Goal: Information Seeking & Learning: Learn about a topic

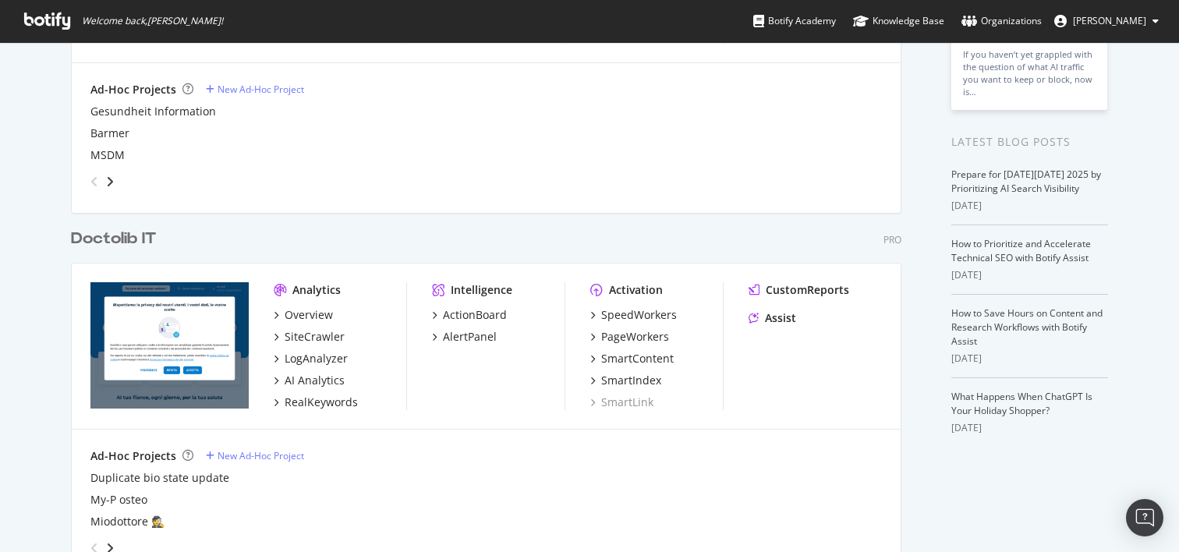
scroll to position [257, 0]
click at [342, 403] on div "RealKeywords" at bounding box center [321, 402] width 73 height 16
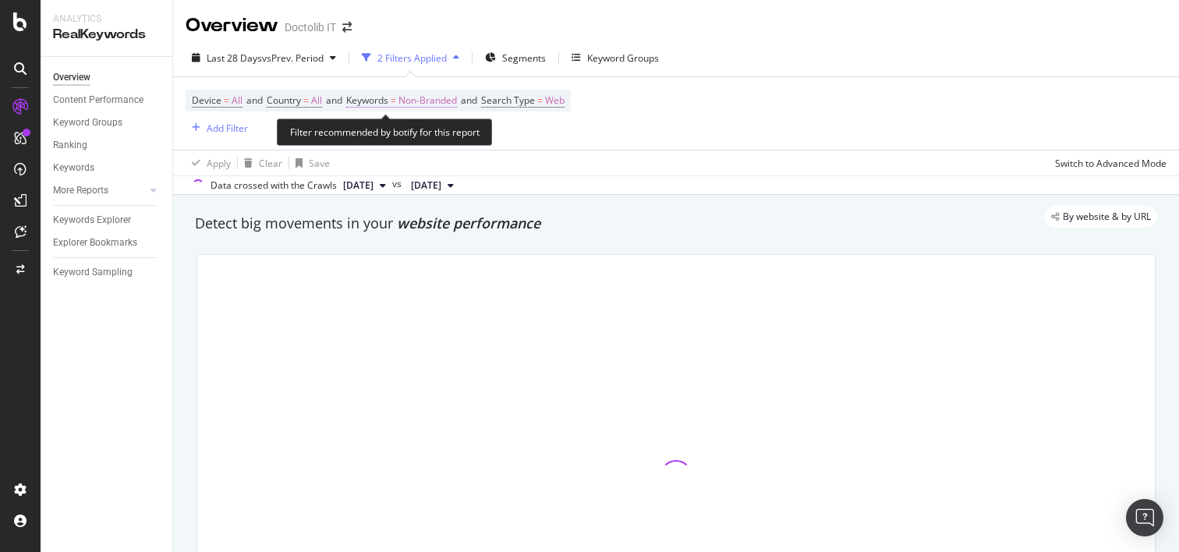
click at [445, 101] on span "Non-Branded" at bounding box center [428, 101] width 59 height 22
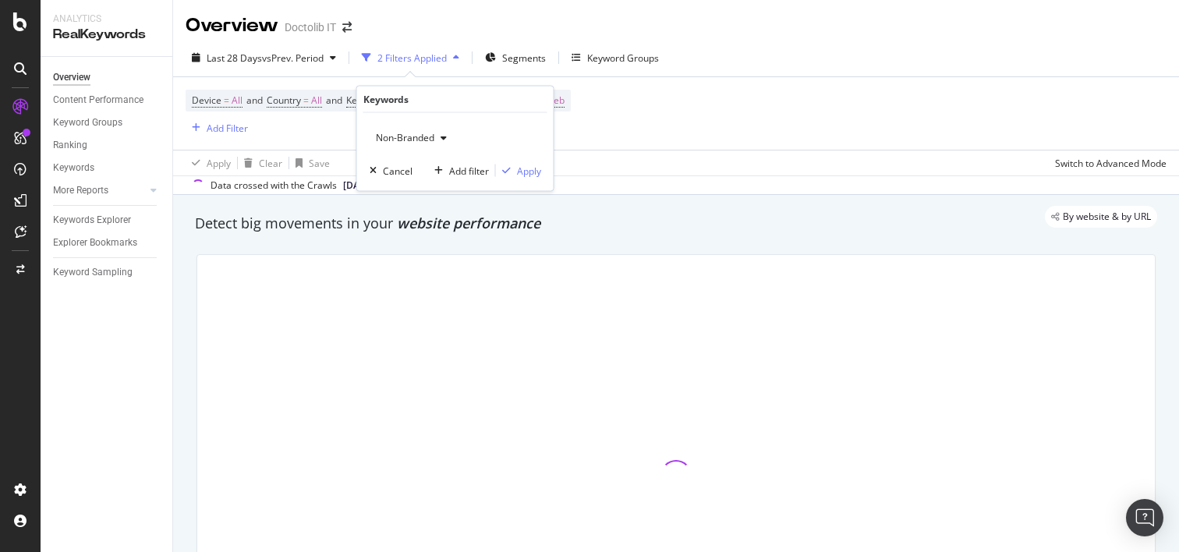
click at [419, 139] on span "Non-Branded" at bounding box center [402, 137] width 65 height 13
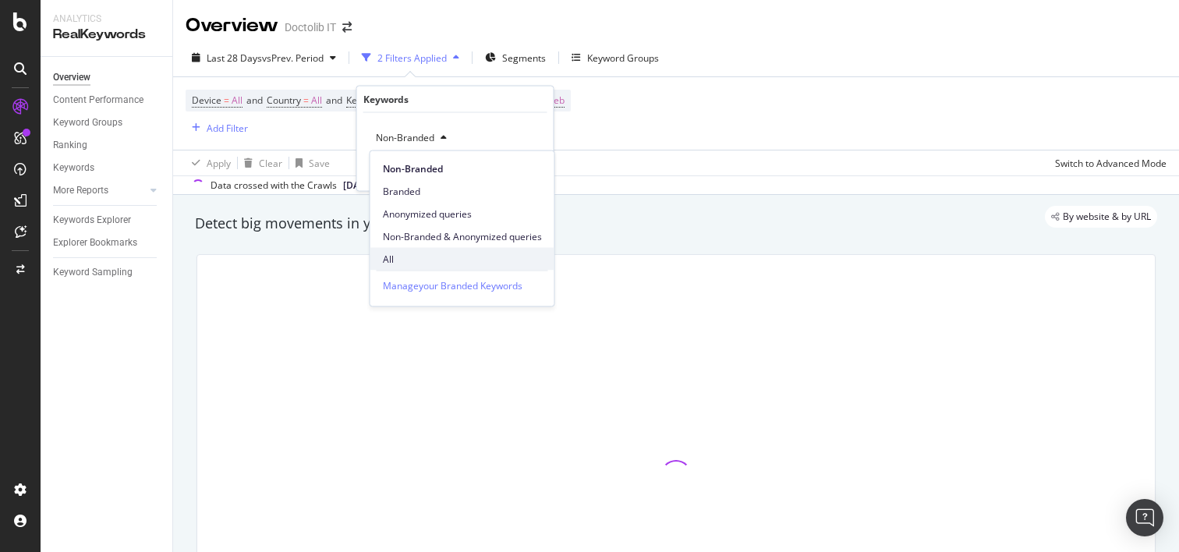
click at [393, 257] on span "All" at bounding box center [462, 259] width 159 height 14
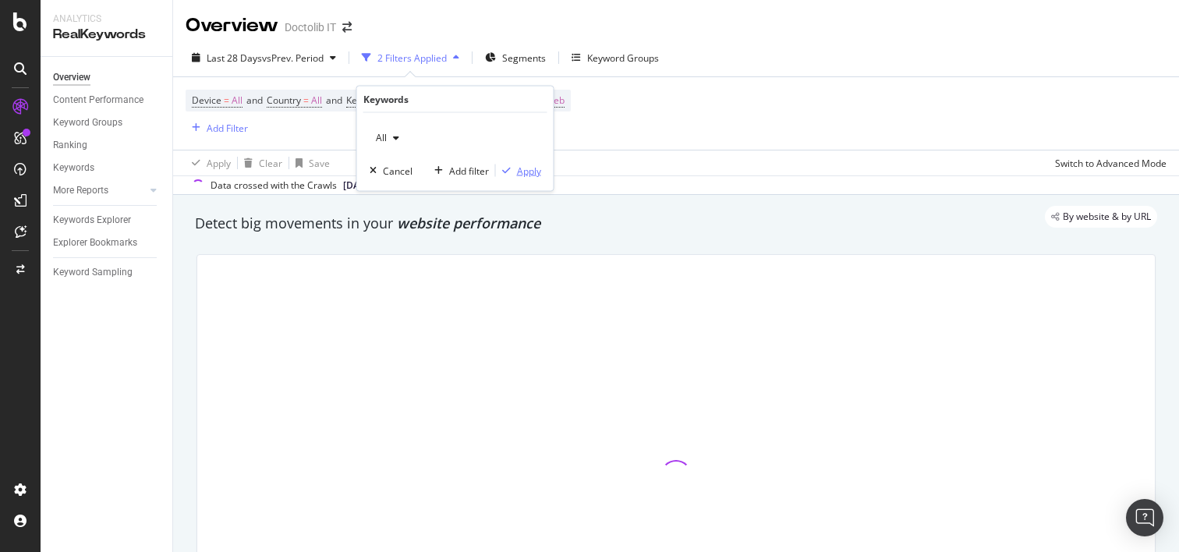
click at [511, 169] on div "button" at bounding box center [506, 170] width 21 height 9
click at [520, 75] on div "Last 28 Days vs Prev. Period 1 Filter Applied Segments Keyword Groups" at bounding box center [676, 60] width 1006 height 31
click at [519, 55] on span "Segments" at bounding box center [520, 57] width 44 height 13
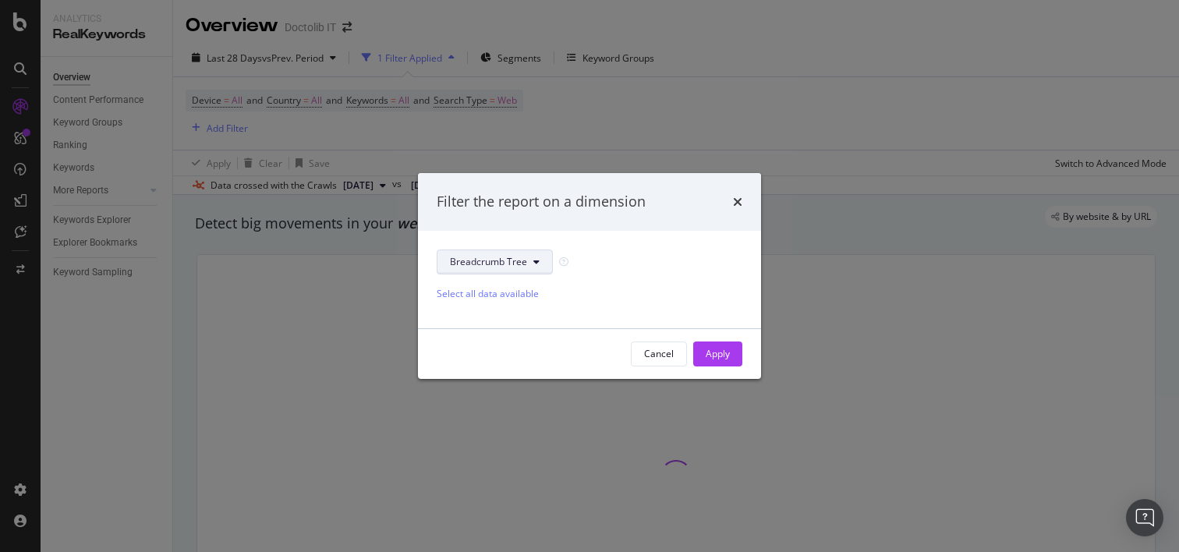
click at [519, 268] on button "Breadcrumb Tree" at bounding box center [495, 262] width 116 height 25
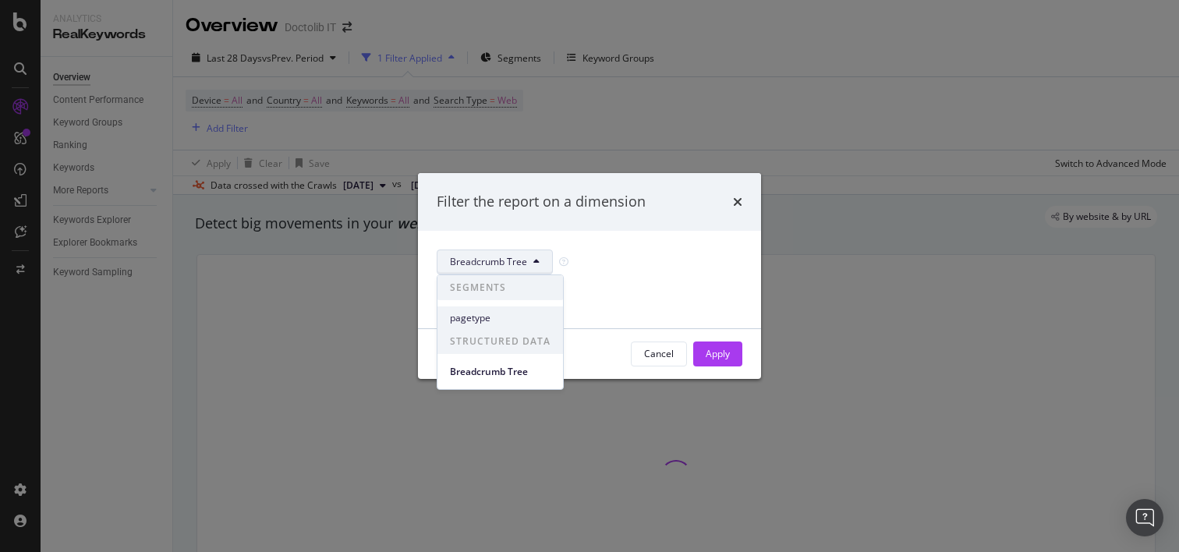
click at [491, 316] on span "pagetype" at bounding box center [500, 318] width 101 height 14
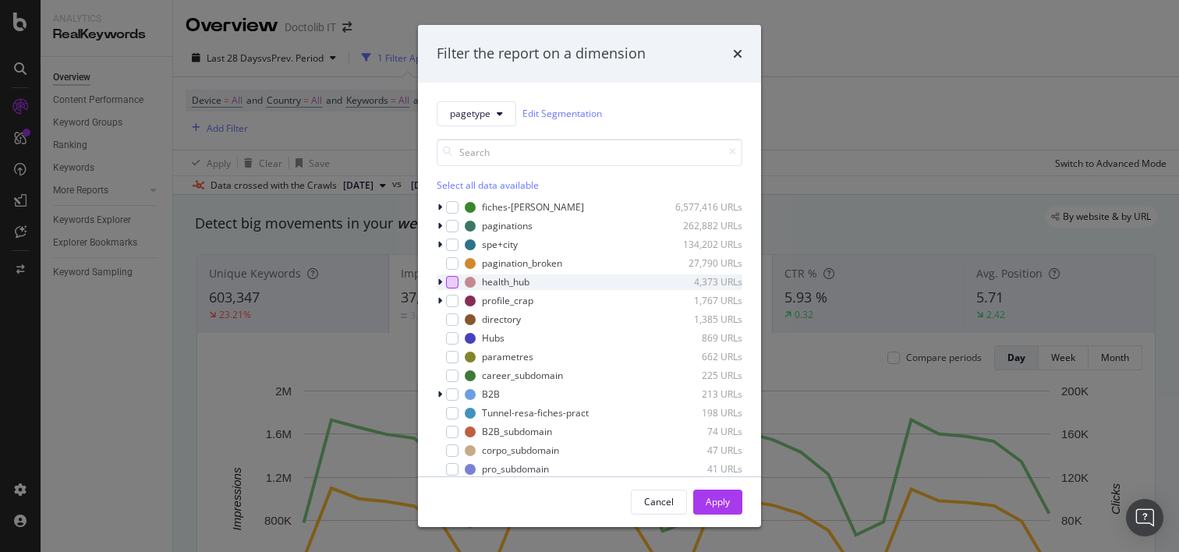
click at [454, 278] on div "modal" at bounding box center [452, 282] width 12 height 12
click at [718, 509] on div "Apply" at bounding box center [718, 502] width 24 height 23
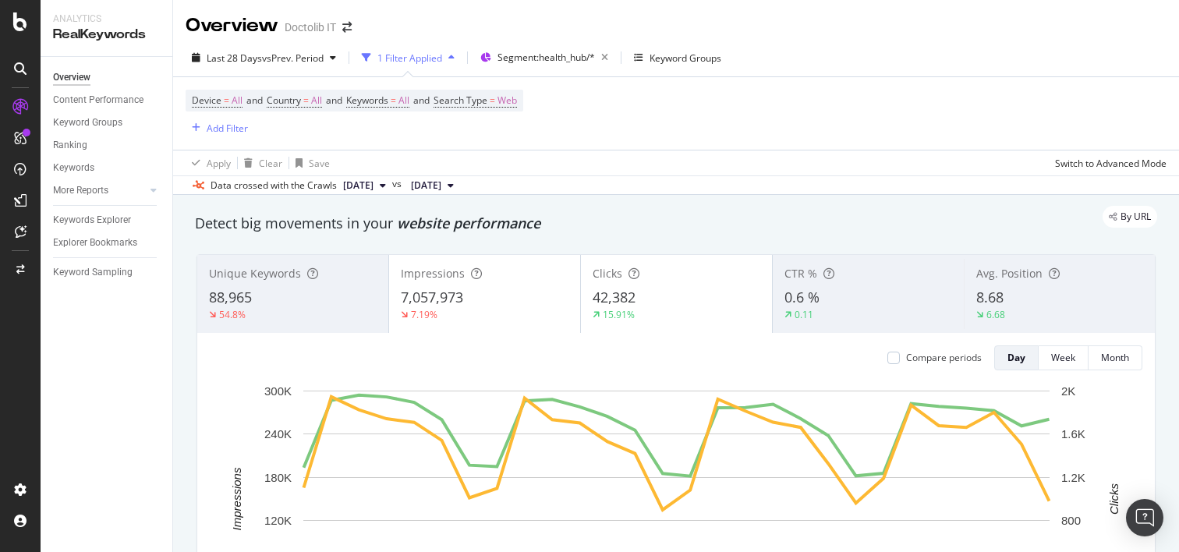
click at [415, 52] on div "1 Filter Applied" at bounding box center [410, 57] width 65 height 13
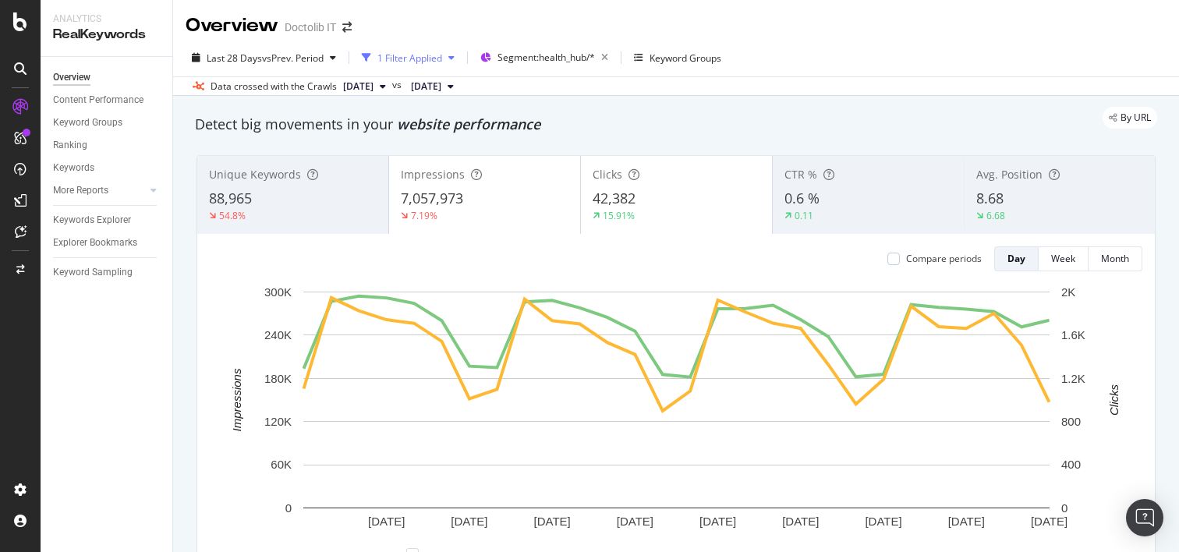
click at [415, 54] on div "1 Filter Applied" at bounding box center [410, 57] width 65 height 13
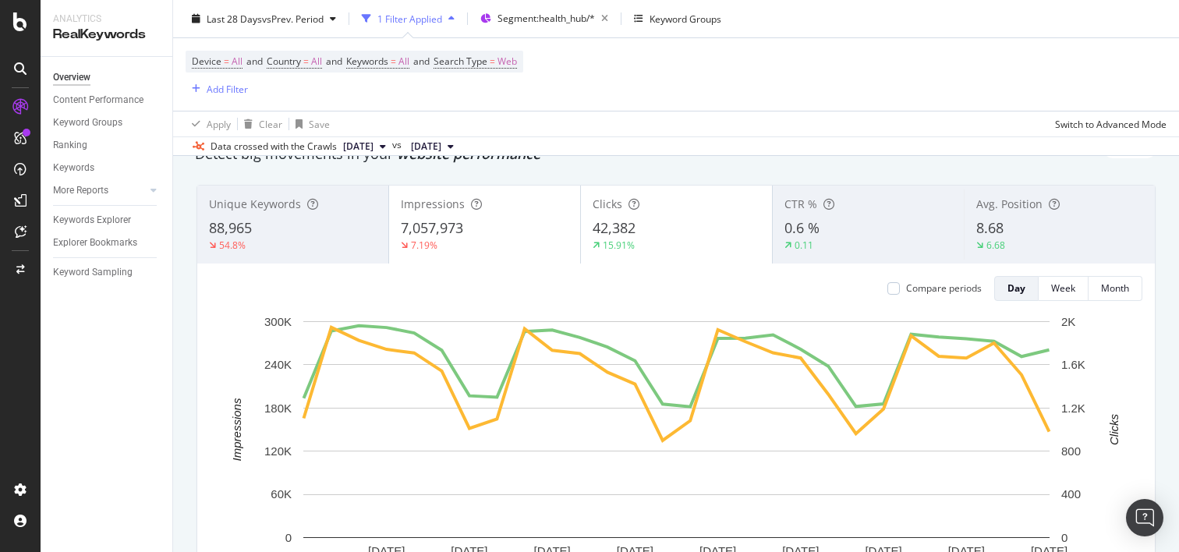
scroll to position [20, 0]
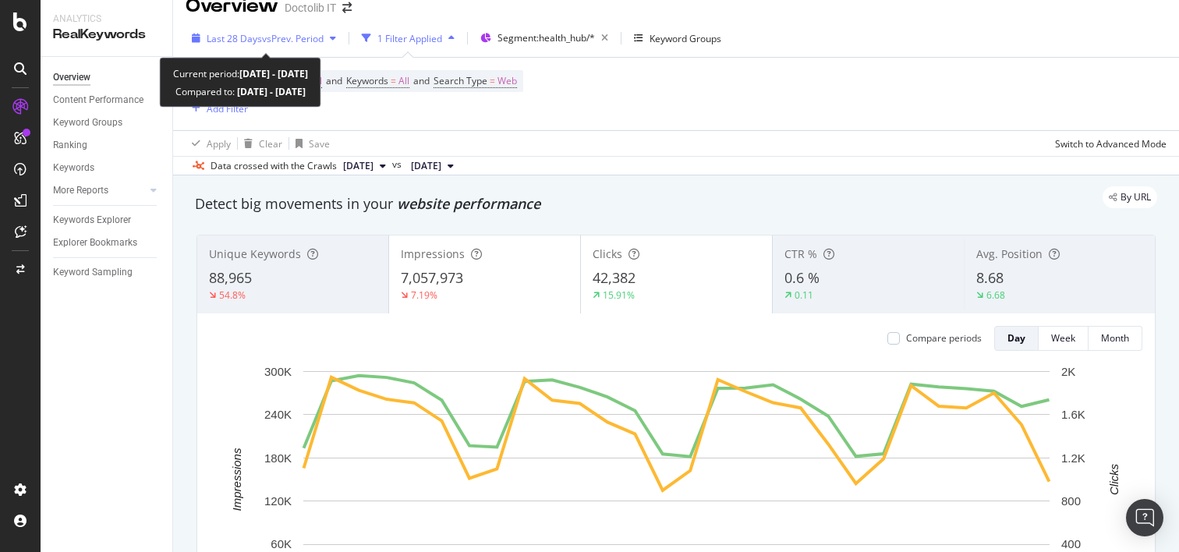
click at [309, 39] on span "vs Prev. Period" at bounding box center [293, 38] width 62 height 13
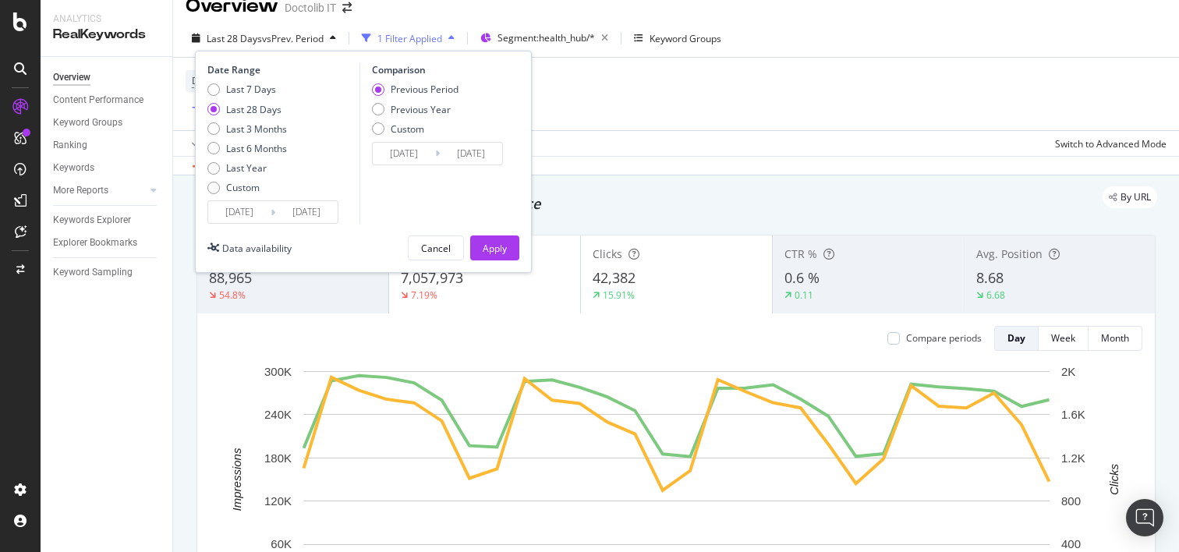
click at [256, 214] on input "[DATE]" at bounding box center [239, 212] width 62 height 22
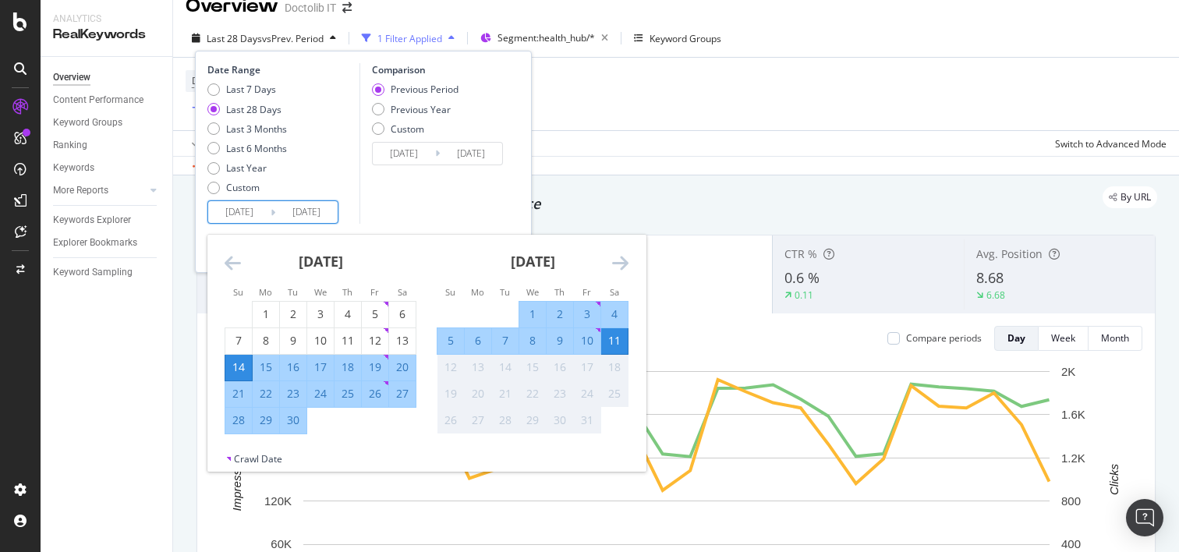
click at [239, 263] on icon "Move backward to switch to the previous month." at bounding box center [233, 263] width 16 height 19
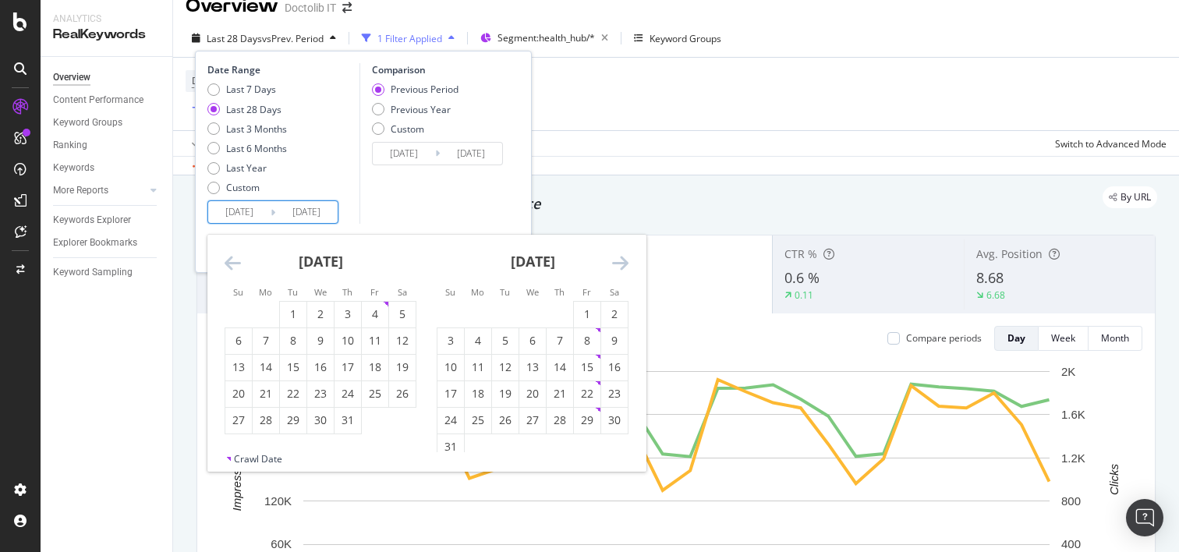
click at [239, 263] on icon "Move backward to switch to the previous month." at bounding box center [233, 263] width 16 height 19
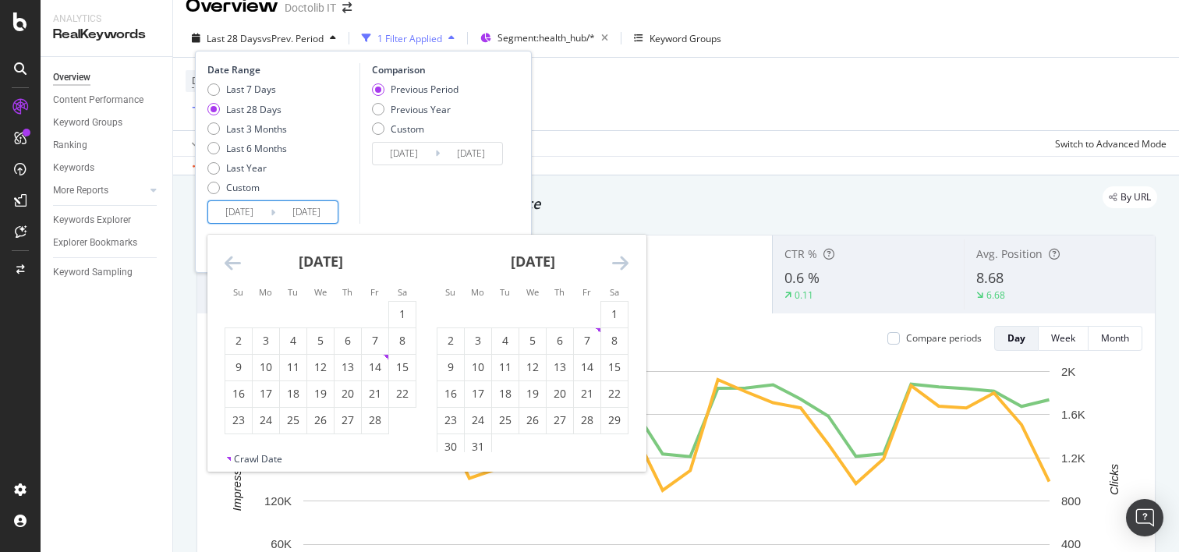
click at [239, 263] on icon "Move backward to switch to the previous month." at bounding box center [233, 263] width 16 height 19
click at [327, 325] on div "1" at bounding box center [320, 315] width 27 height 26
type input "[DATE]"
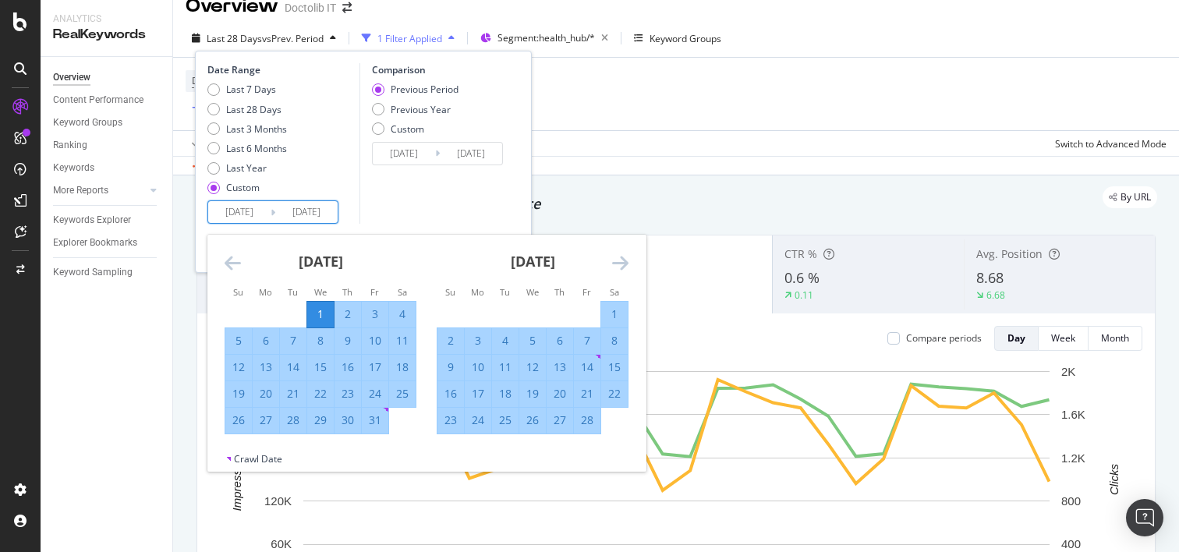
click at [619, 267] on icon "Move forward to switch to the next month." at bounding box center [620, 263] width 16 height 19
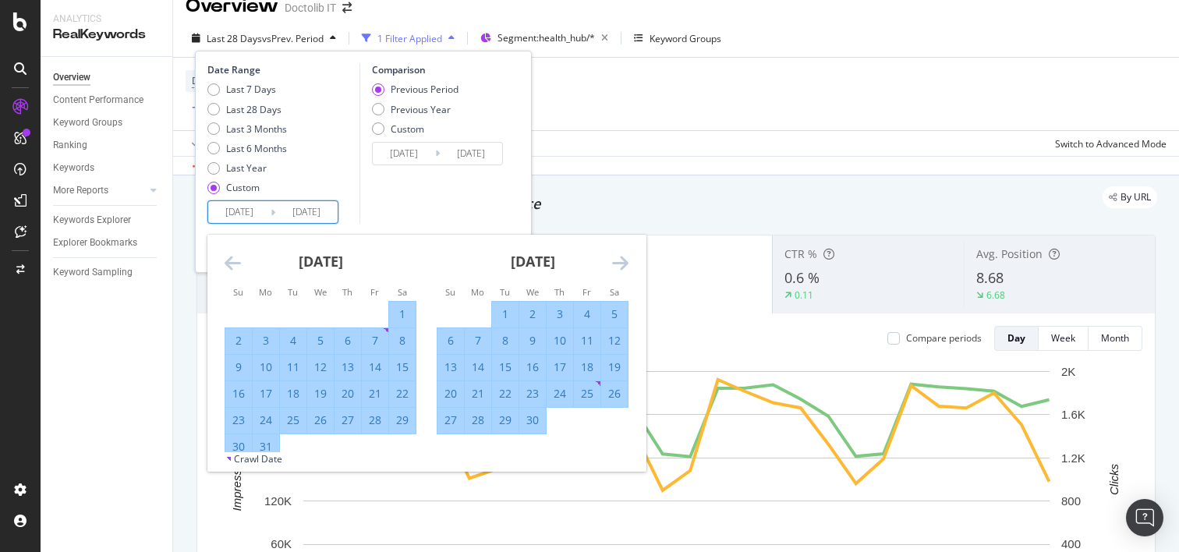
click at [619, 267] on icon "Move forward to switch to the next month." at bounding box center [620, 263] width 16 height 19
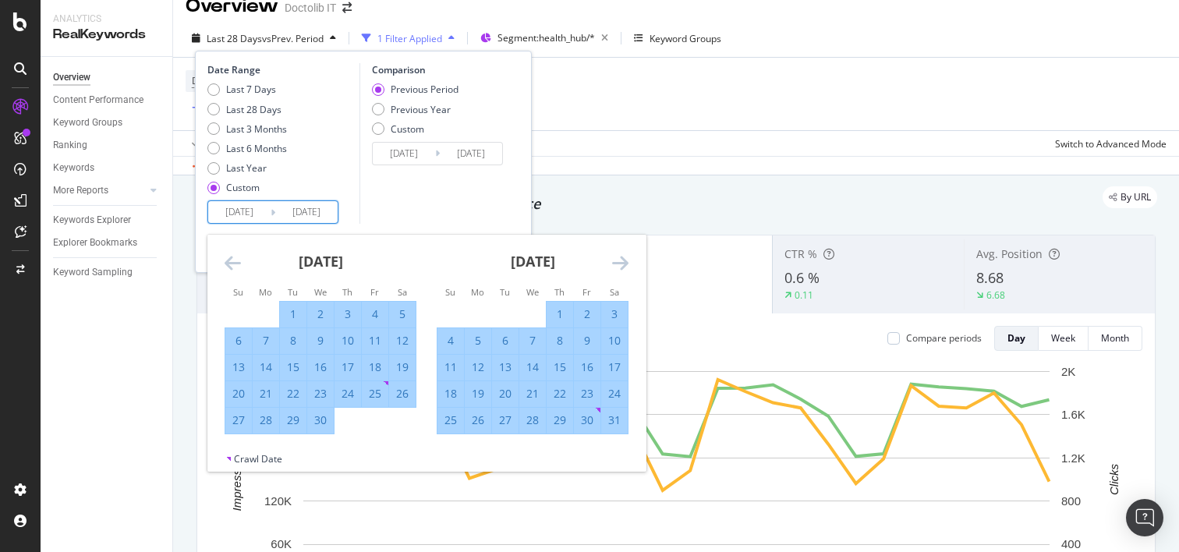
click at [619, 267] on icon "Move forward to switch to the next month." at bounding box center [620, 263] width 16 height 19
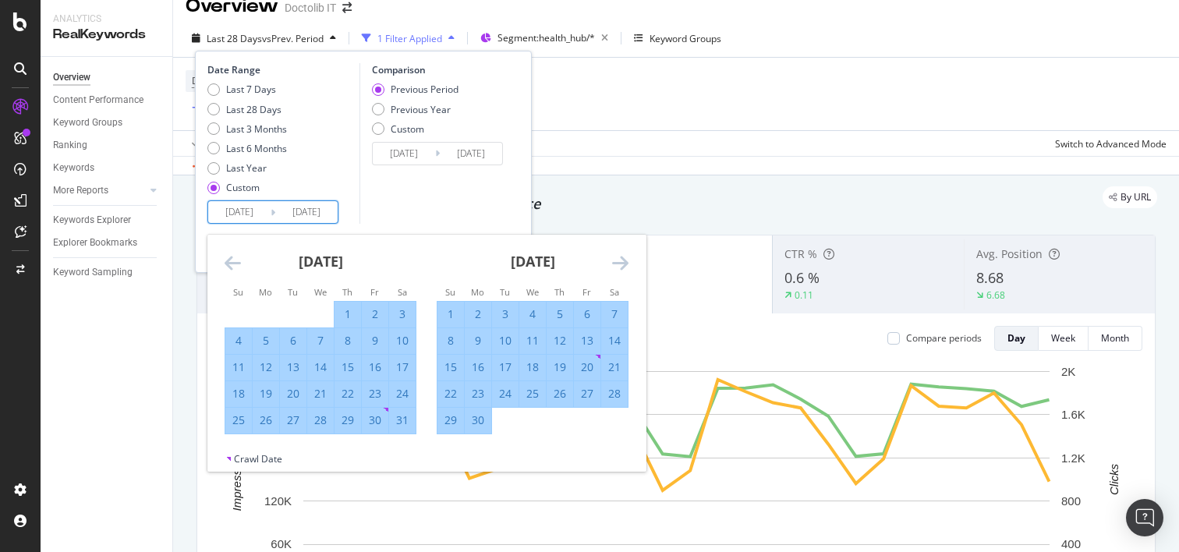
click at [619, 267] on icon "Move forward to switch to the next month." at bounding box center [620, 263] width 16 height 19
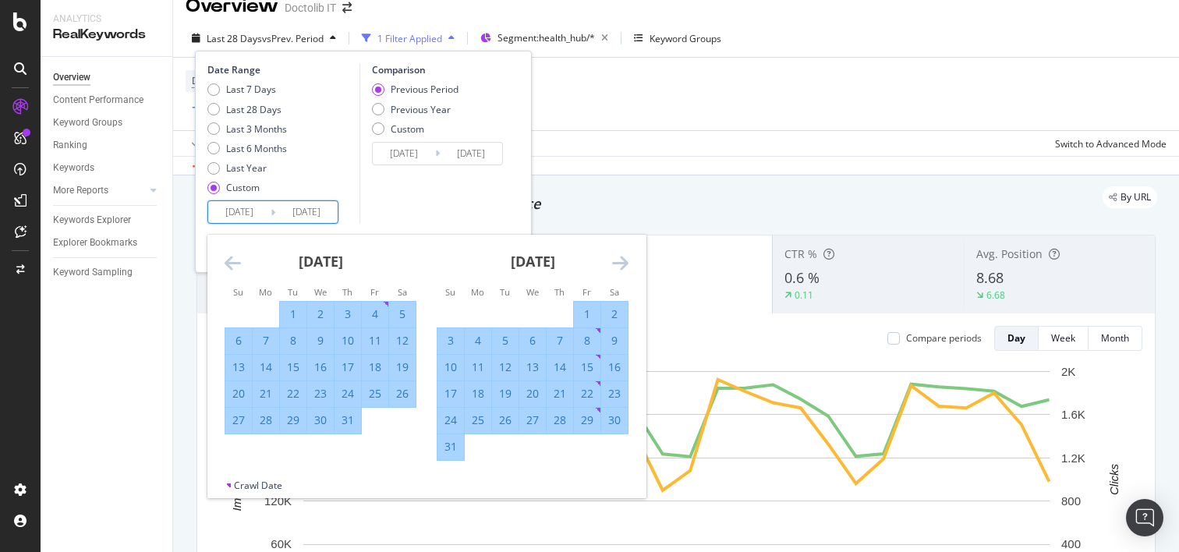
click at [619, 267] on icon "Move forward to switch to the next month." at bounding box center [620, 263] width 16 height 19
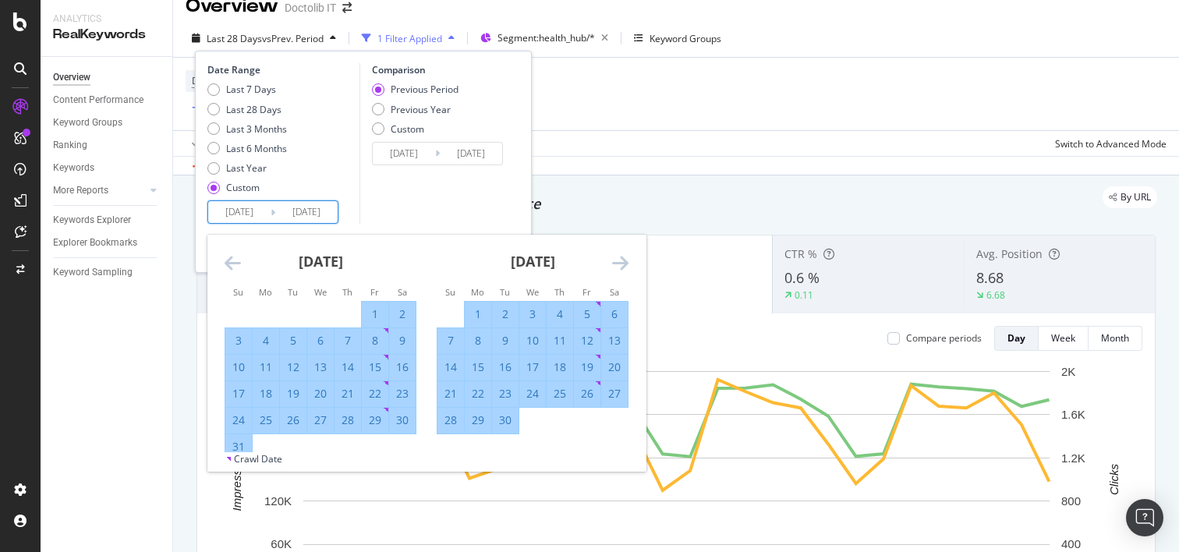
click at [619, 267] on icon "Move forward to switch to the next month." at bounding box center [620, 263] width 16 height 19
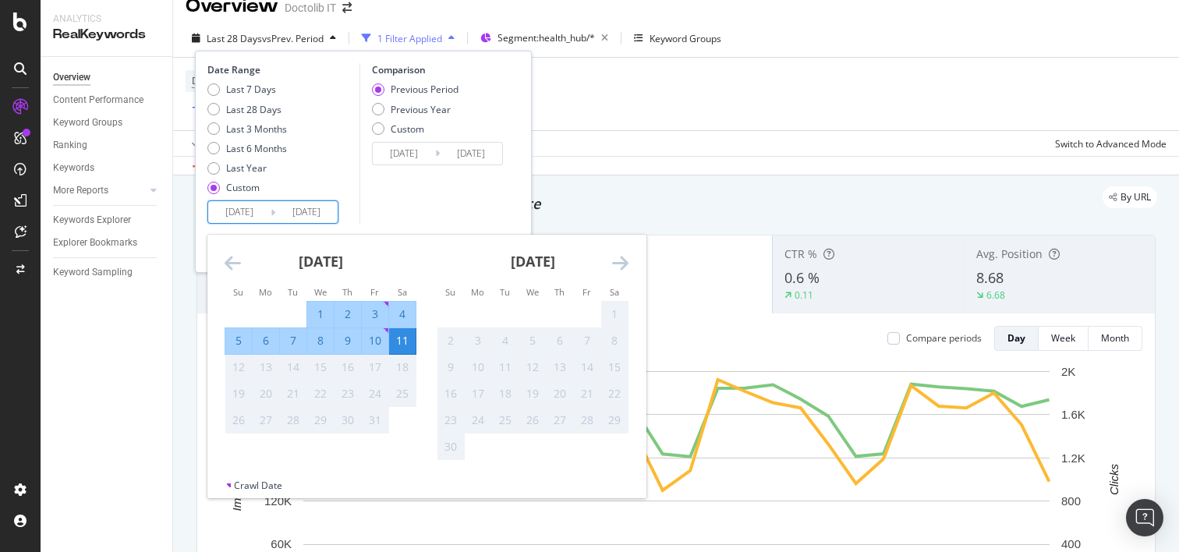
click at [619, 267] on icon "Move forward to switch to the next month." at bounding box center [620, 263] width 16 height 19
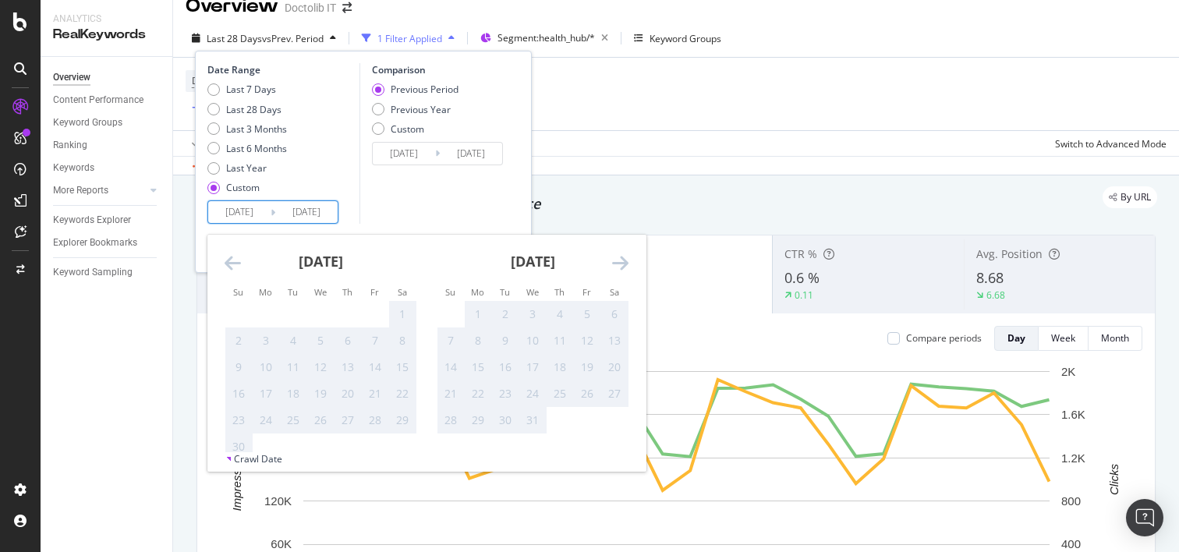
click at [234, 258] on icon "Move backward to switch to the previous month." at bounding box center [233, 263] width 16 height 19
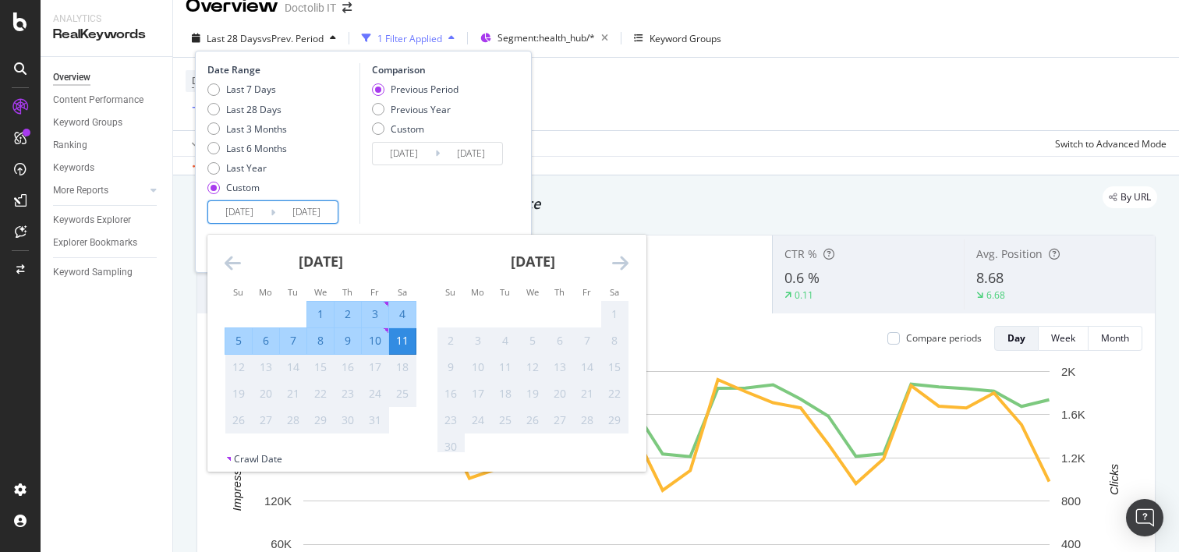
click at [346, 215] on div "Date Range Last 7 Days Last 28 Days Last 3 Months Last 6 Months Last Year Custo…" at bounding box center [282, 143] width 148 height 161
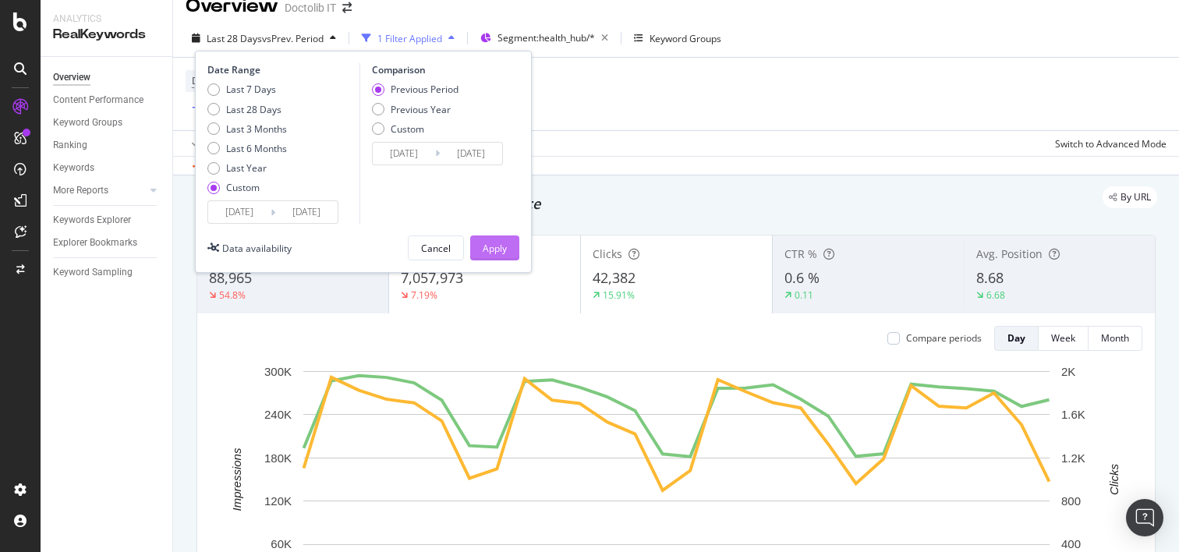
click at [505, 257] on div "Apply" at bounding box center [495, 247] width 24 height 23
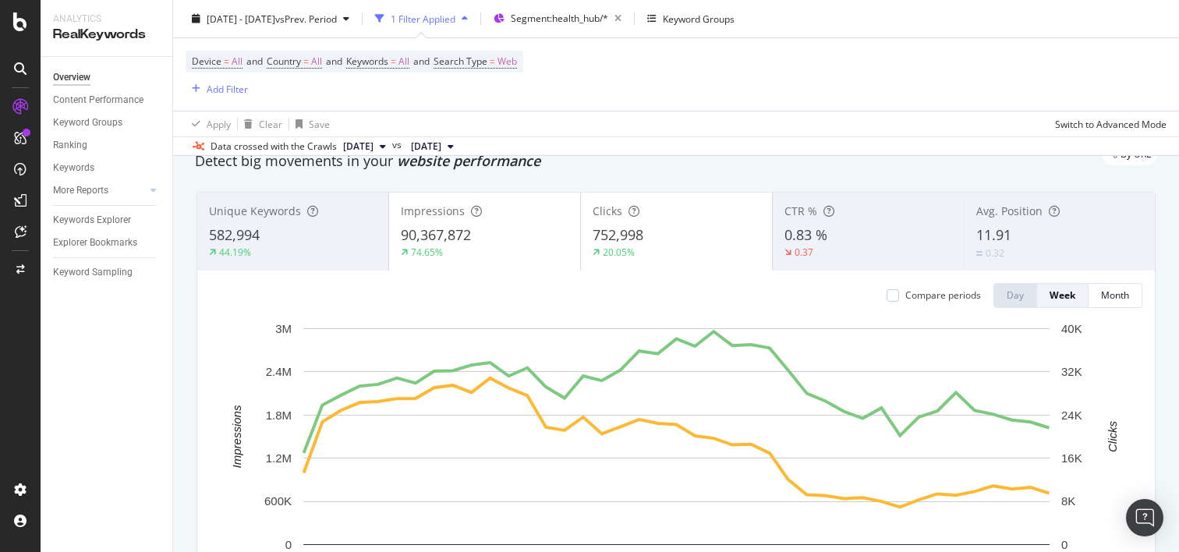
scroll to position [98, 0]
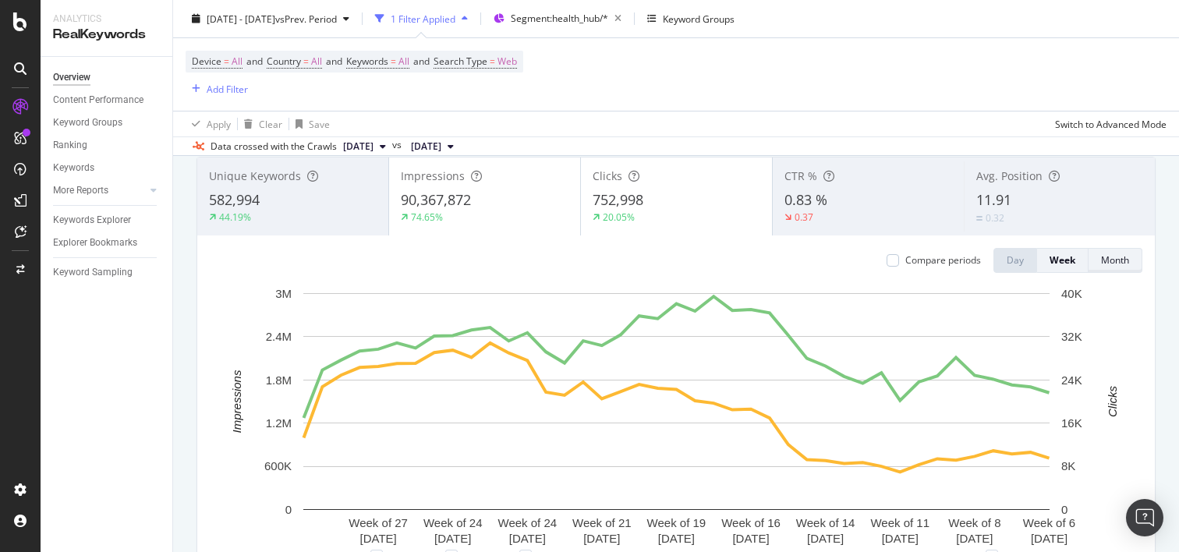
click at [1108, 263] on div "Month" at bounding box center [1115, 260] width 28 height 13
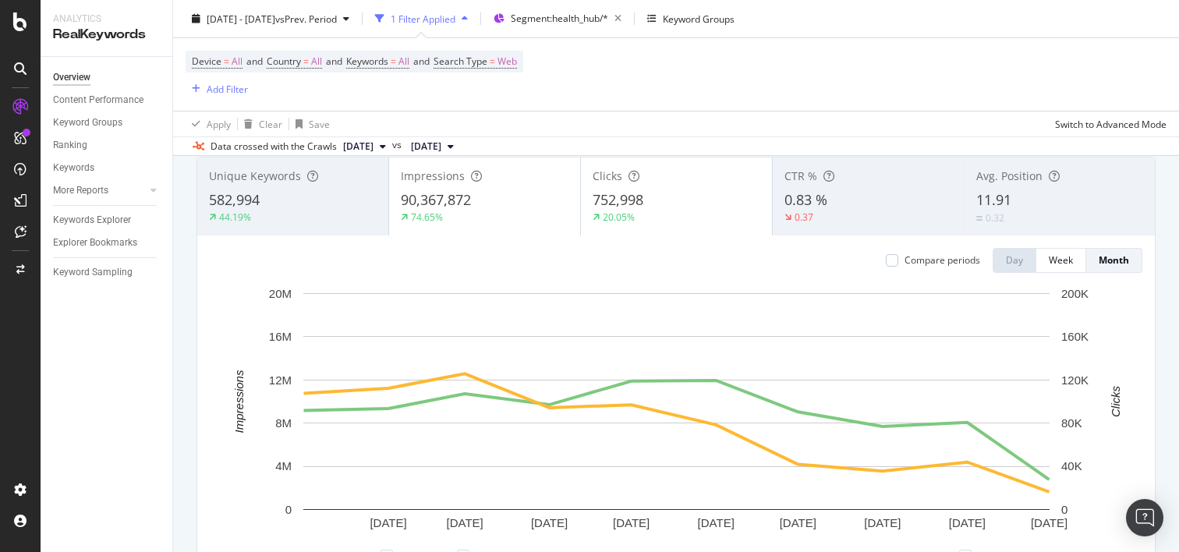
click at [475, 217] on div "74.65%" at bounding box center [485, 218] width 168 height 14
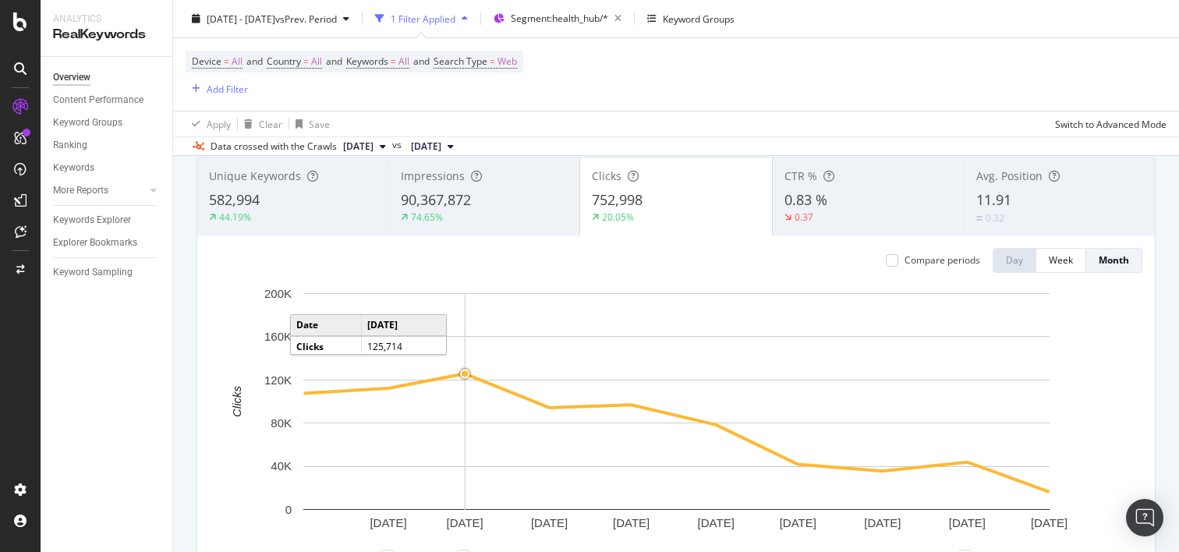
scroll to position [105, 0]
